Goal: Transaction & Acquisition: Obtain resource

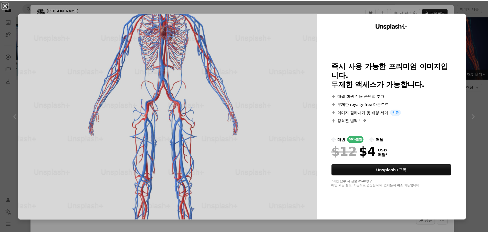
scroll to position [427, 0]
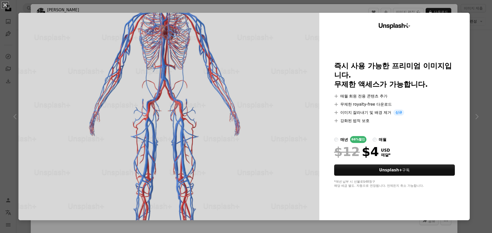
click at [470, 32] on div "An X shape Unsplash+ 즉시 사용 가능한 프리미엄 이미지입니다. 무제한 액세스가 가능합니다. A plus sign 매월 회원 전…" at bounding box center [246, 116] width 492 height 233
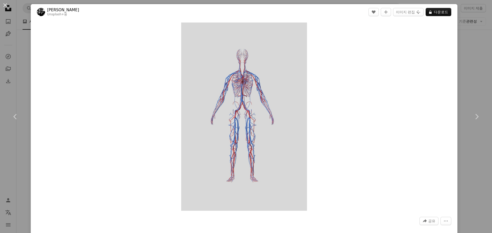
drag, startPoint x: 10, startPoint y: 30, endPoint x: 0, endPoint y: 7, distance: 25.4
click at [10, 31] on div "An X shape Chevron left Chevron right [PERSON_NAME] Unsplash+ 용 A heart A plus …" at bounding box center [246, 116] width 492 height 233
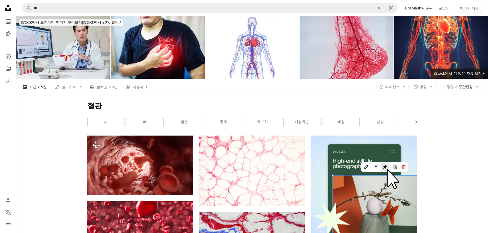
click at [205, 120] on div "동맥" at bounding box center [223, 122] width 37 height 11
click at [180, 120] on link "혈관" at bounding box center [184, 122] width 37 height 10
click at [189, 120] on link "혈관" at bounding box center [184, 122] width 37 height 10
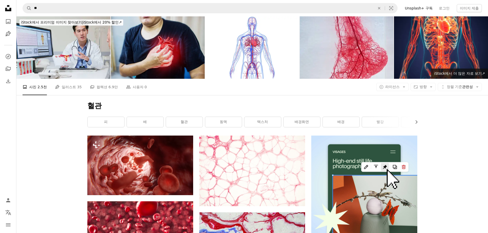
click at [162, 62] on img at bounding box center [158, 47] width 94 height 62
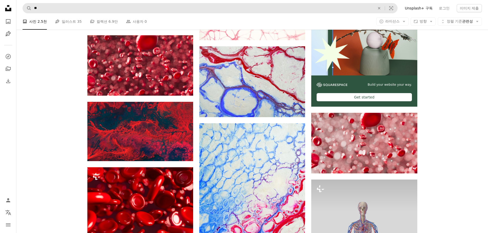
scroll to position [70, 0]
